Goal: Find contact information: Find contact information

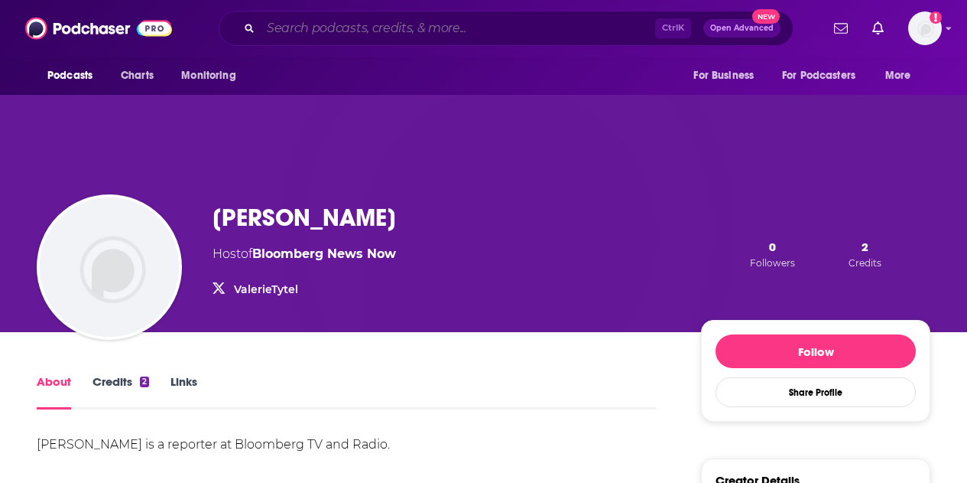
click at [357, 23] on input "Search podcasts, credits, & more..." at bounding box center [458, 28] width 395 height 24
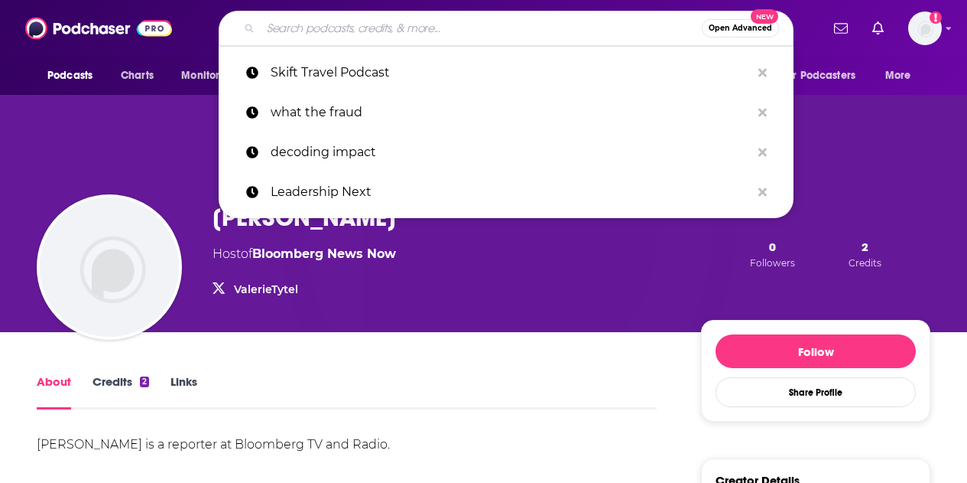
paste input "The Energy Revolution"
type input "The Energy Revolution"
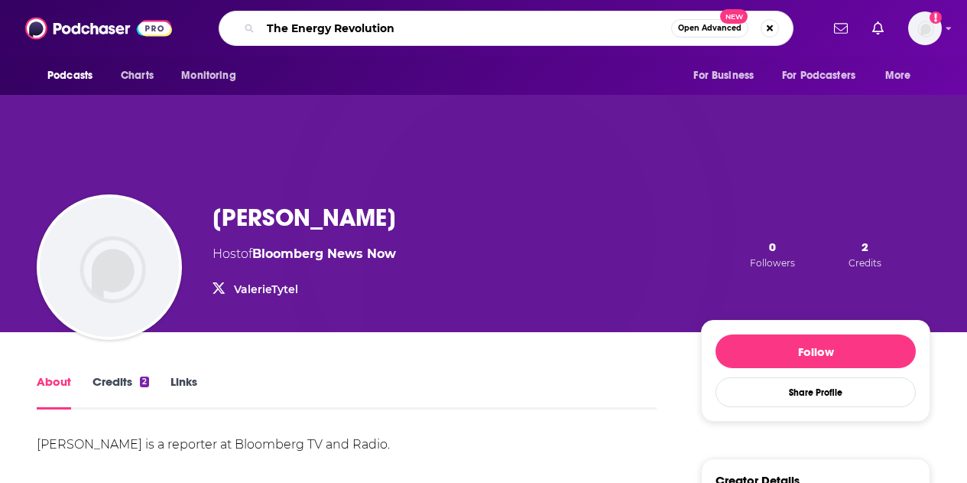
click at [357, 23] on input "The Energy Revolution" at bounding box center [466, 28] width 411 height 24
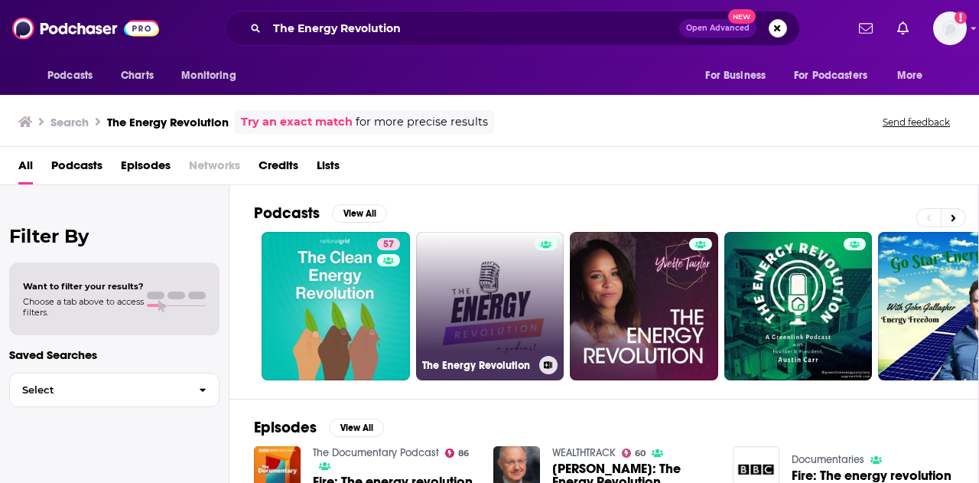
click at [524, 315] on link "The Energy Revolution" at bounding box center [490, 306] width 148 height 148
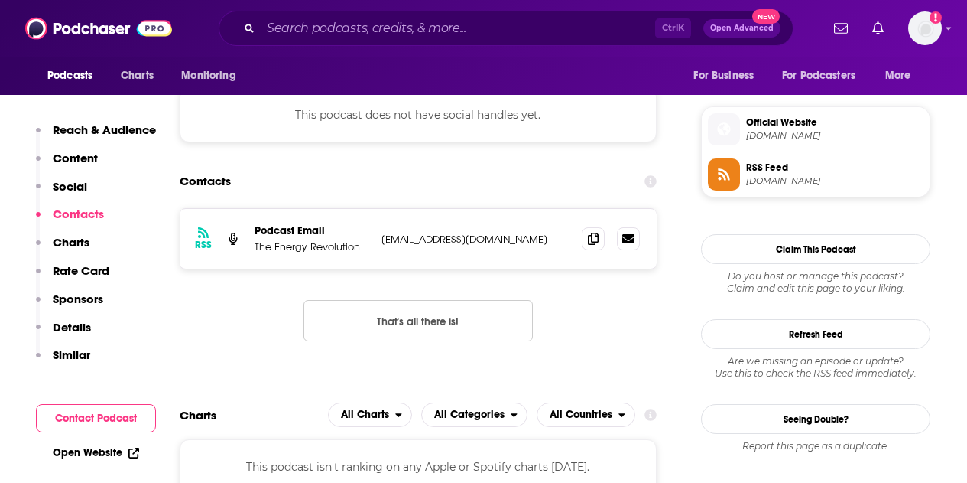
scroll to position [1121, 0]
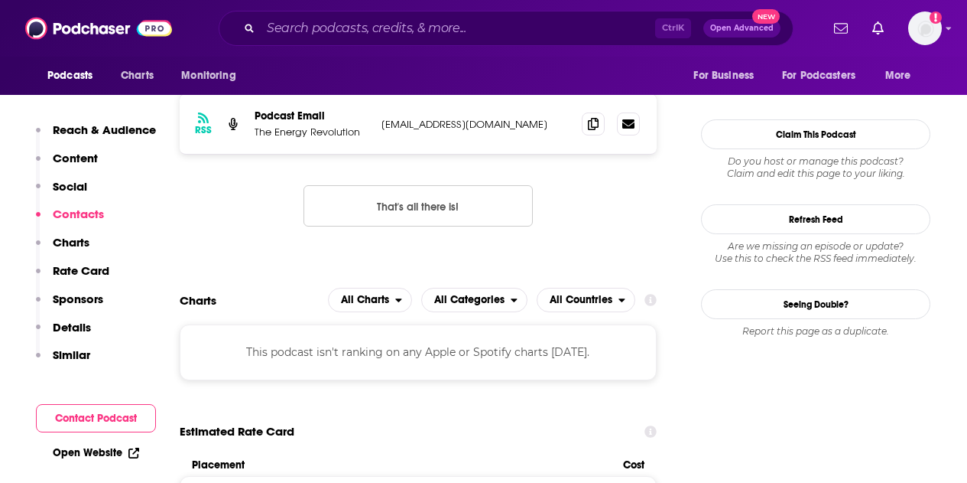
click at [96, 415] on button "Contact Podcast" at bounding box center [96, 418] width 120 height 28
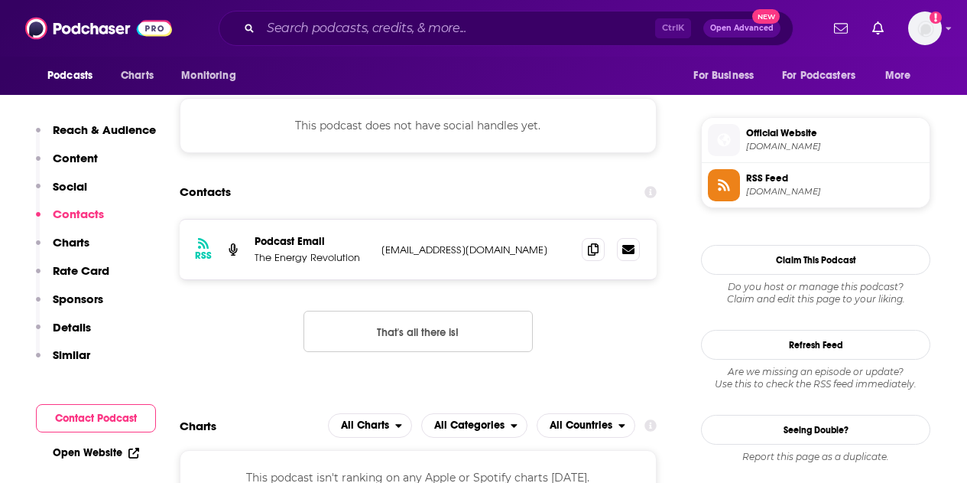
scroll to position [1025, 0]
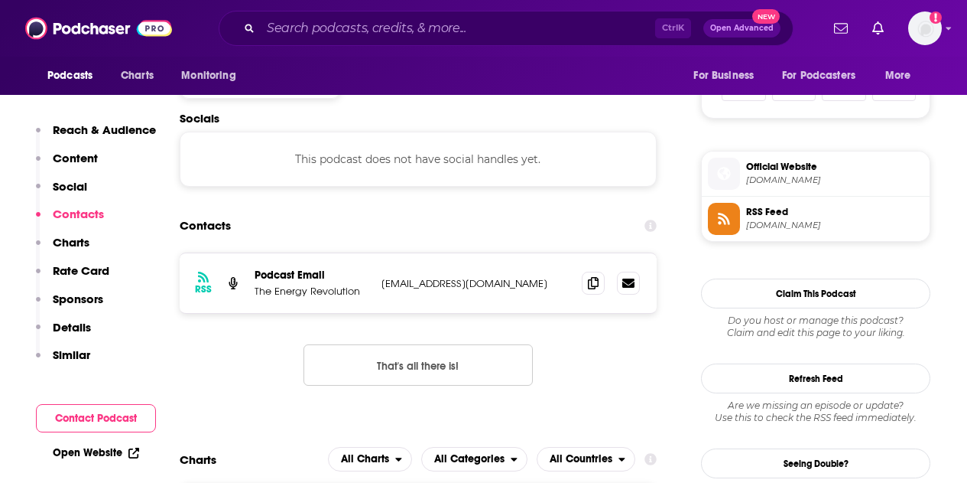
drag, startPoint x: 382, startPoint y: 282, endPoint x: 562, endPoint y: 280, distance: 180.5
click at [562, 280] on p "[EMAIL_ADDRESS][DOMAIN_NAME]" at bounding box center [476, 283] width 188 height 13
copy p "[EMAIL_ADDRESS][DOMAIN_NAME]"
